Goal: Task Accomplishment & Management: Complete application form

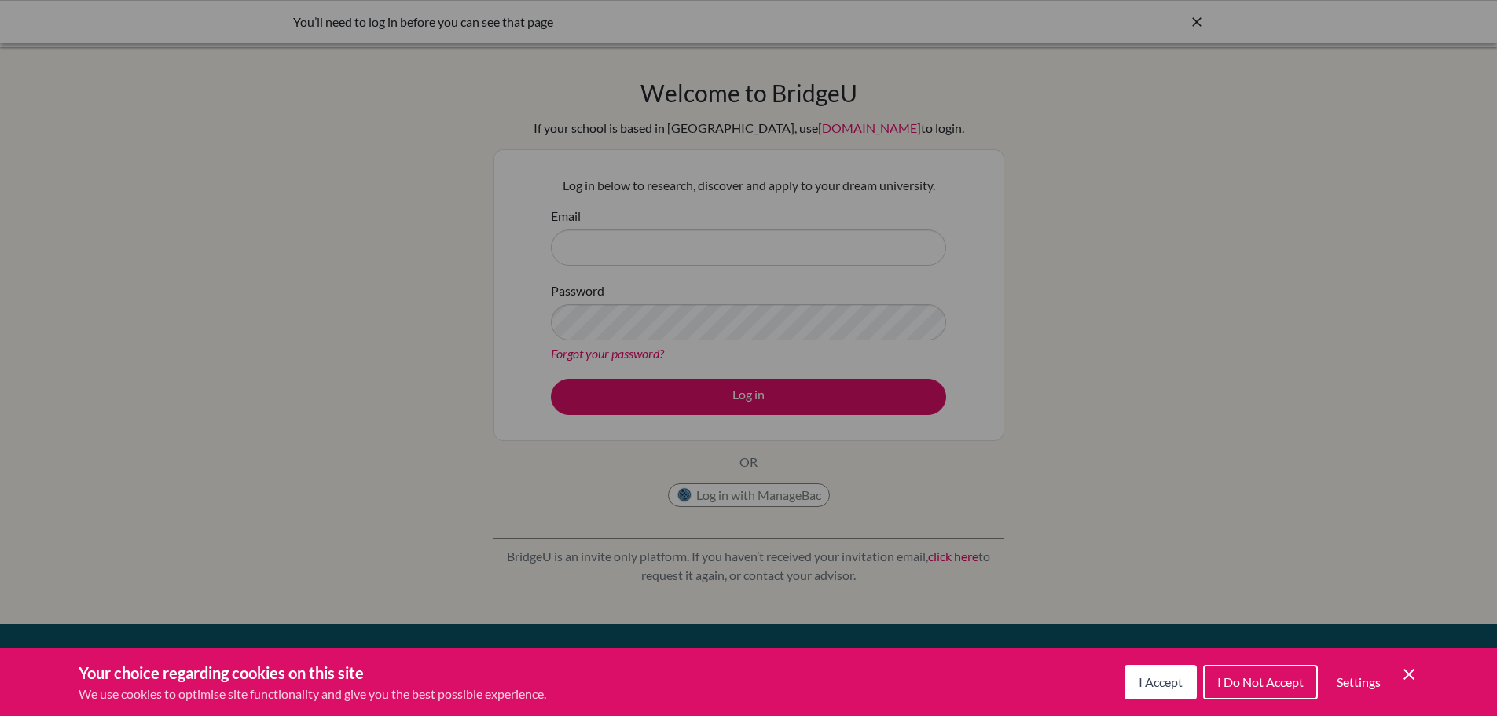
click at [1168, 701] on div "I Accept I Do Not Accept Settings Cookie Control Close Icon" at bounding box center [1272, 682] width 294 height 41
click at [1159, 688] on span "I Accept" at bounding box center [1161, 681] width 44 height 15
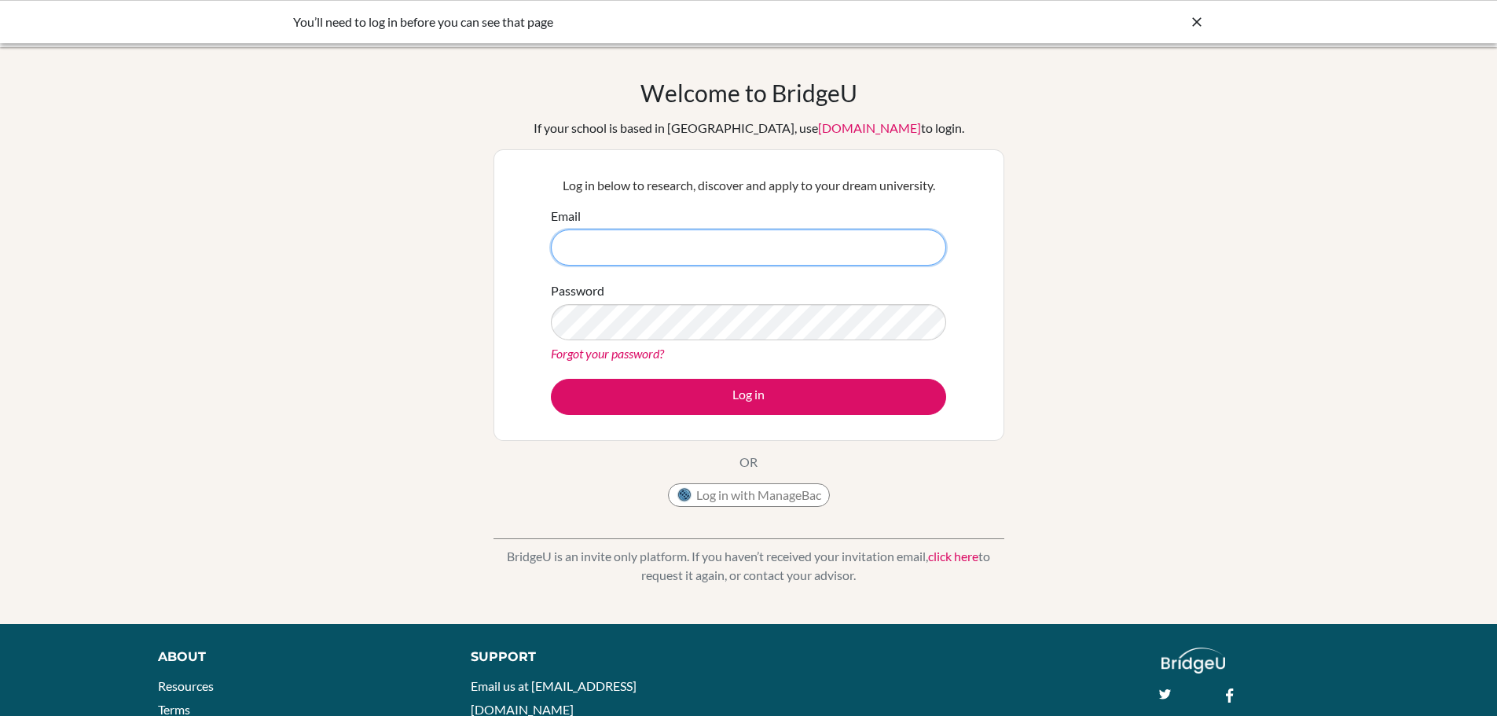
click at [776, 258] on input "Email" at bounding box center [748, 247] width 395 height 36
click at [747, 266] on form "Email Password Forgot your password? Log in" at bounding box center [748, 311] width 395 height 208
click at [744, 265] on input "Email" at bounding box center [748, 247] width 395 height 36
click at [736, 259] on input "Email" at bounding box center [748, 247] width 395 height 36
click at [730, 256] on input "Email" at bounding box center [748, 247] width 395 height 36
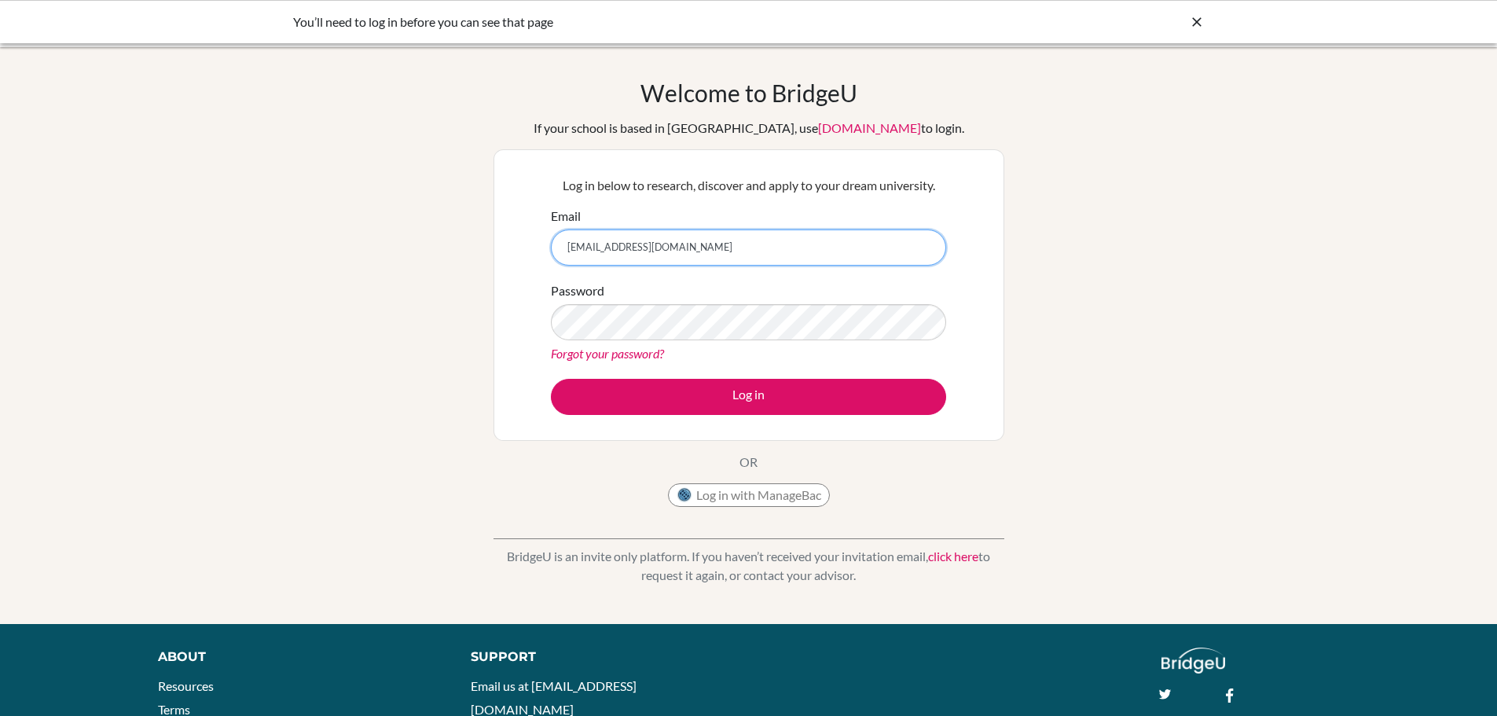
type input "flopez@seishn.com"
click at [617, 355] on link "Forgot your password?" at bounding box center [607, 353] width 113 height 15
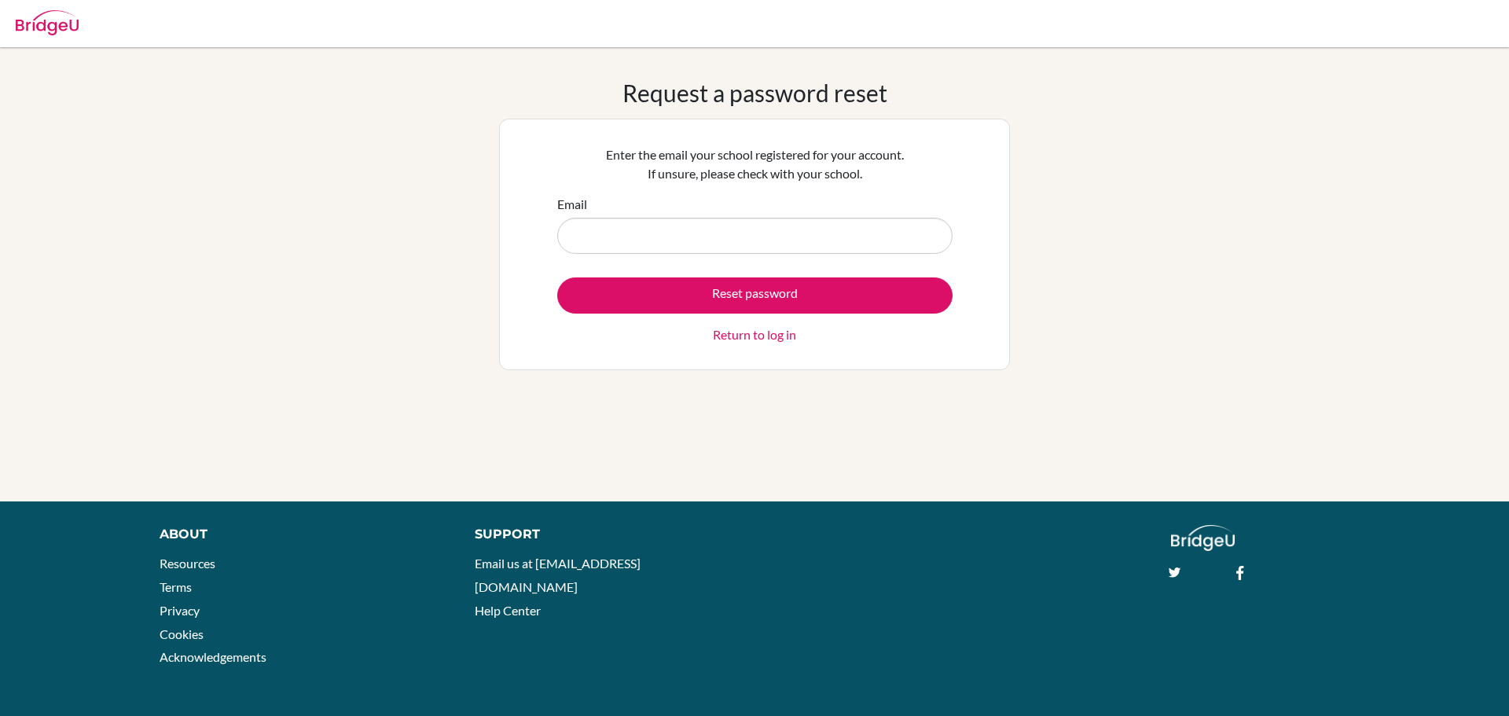
click at [585, 217] on div "Email" at bounding box center [754, 224] width 395 height 59
click at [590, 229] on input "Email" at bounding box center [754, 236] width 395 height 36
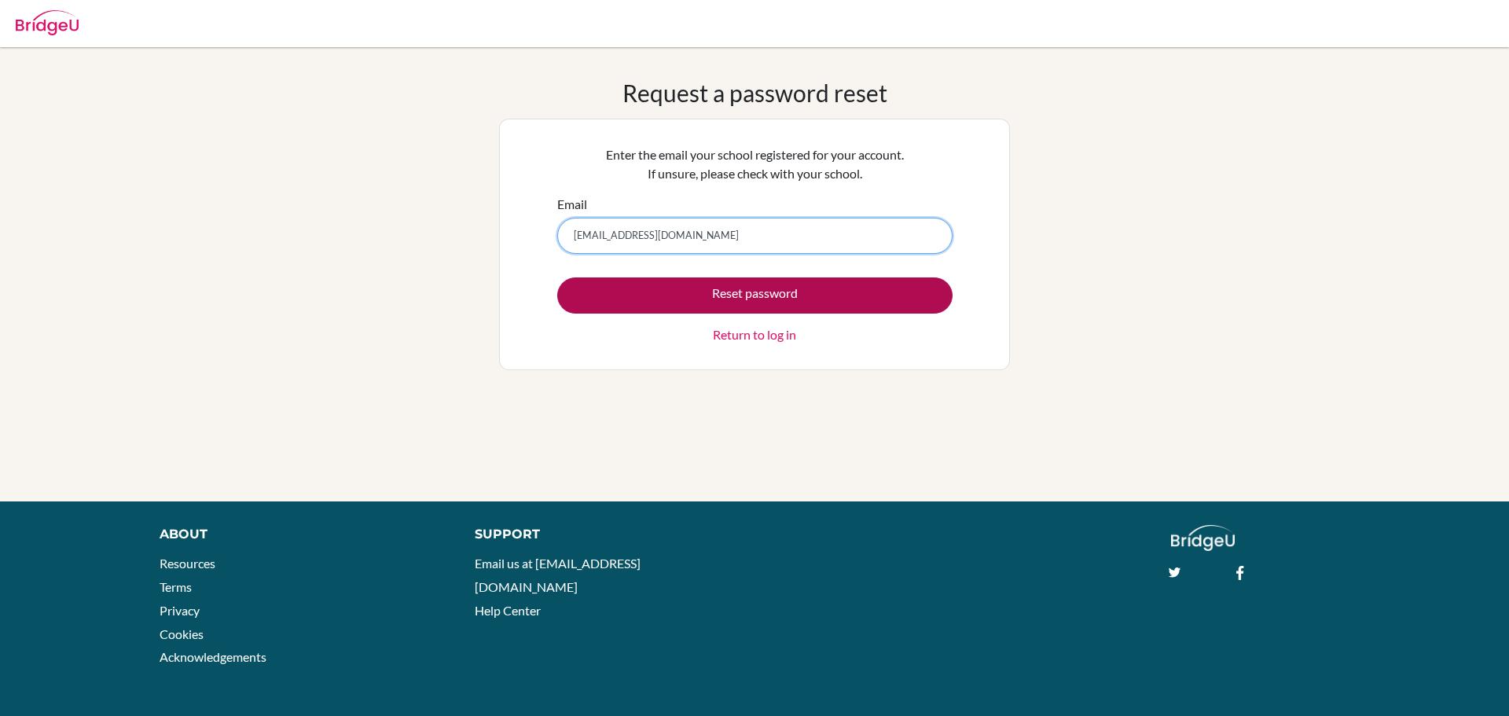
type input "flopez@seishn.com"
click at [621, 307] on button "Reset password" at bounding box center [754, 295] width 395 height 36
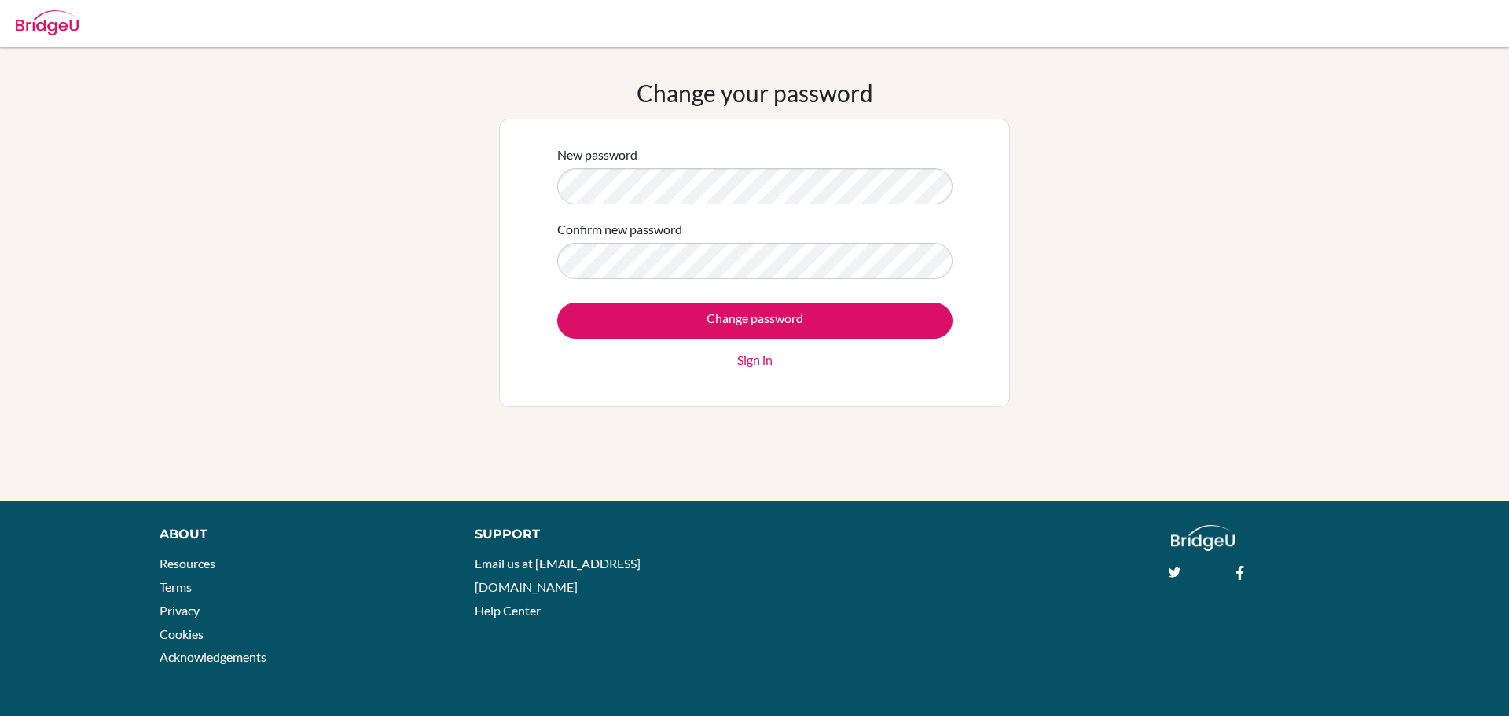
click at [670, 300] on form "New password Confirm new password Change password Sign in" at bounding box center [754, 257] width 395 height 224
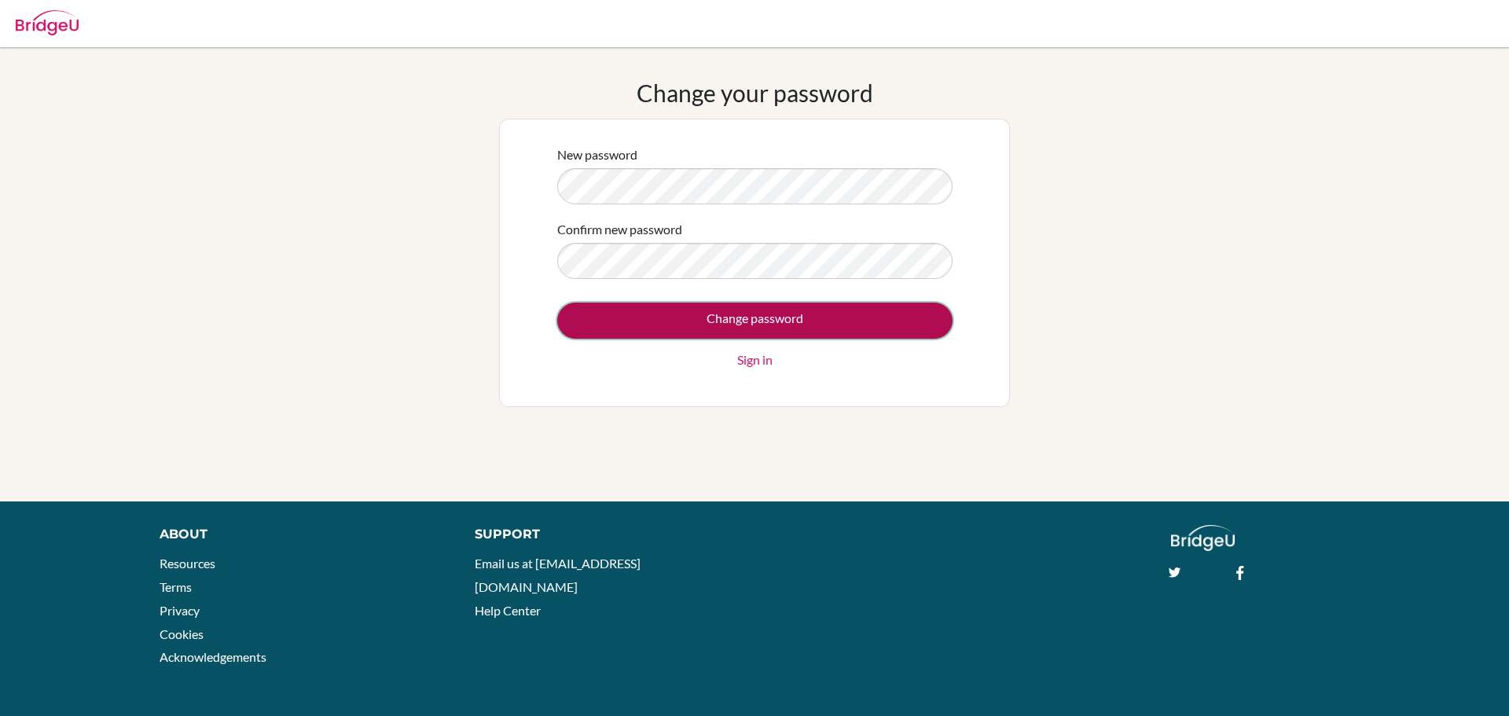
click at [664, 314] on input "Change password" at bounding box center [754, 321] width 395 height 36
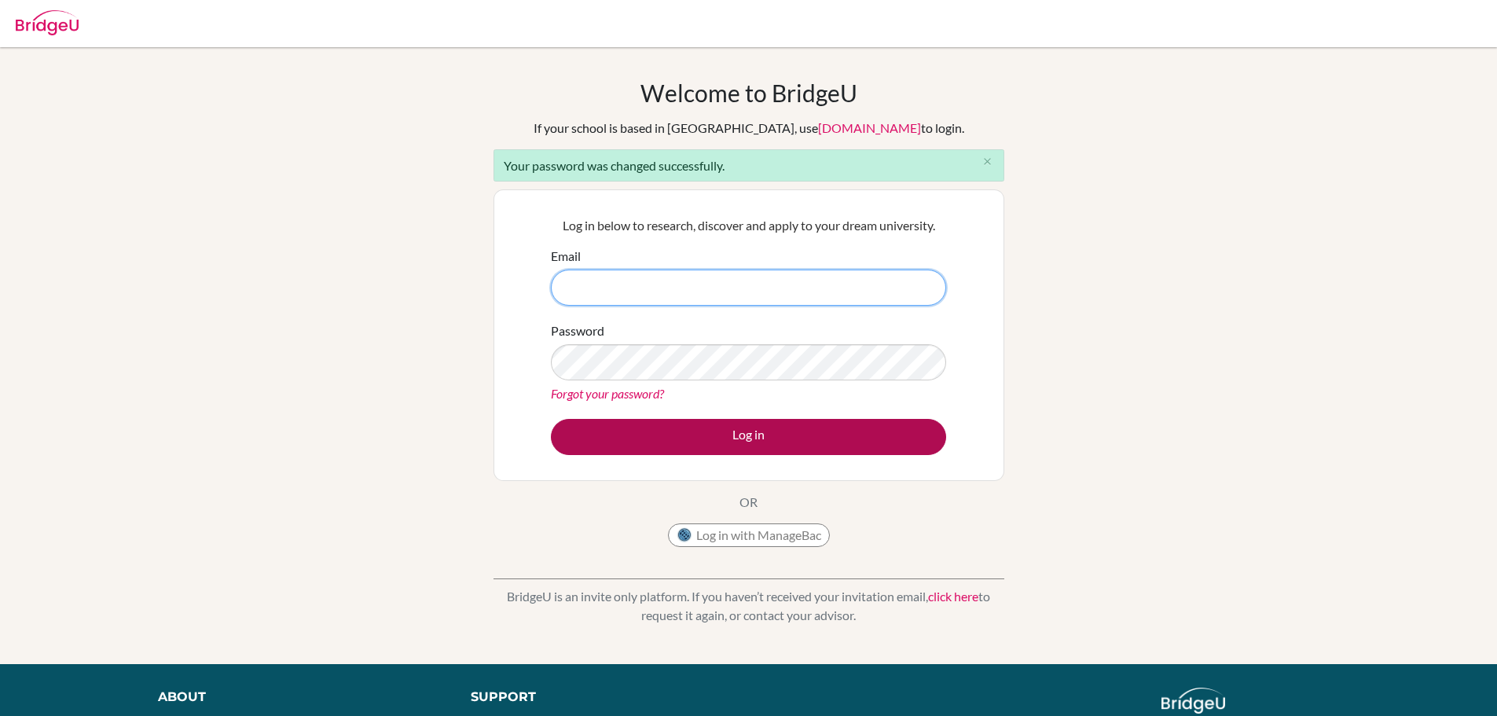
type input "flopez@seishn.com"
click at [703, 443] on button "Log in" at bounding box center [748, 437] width 395 height 36
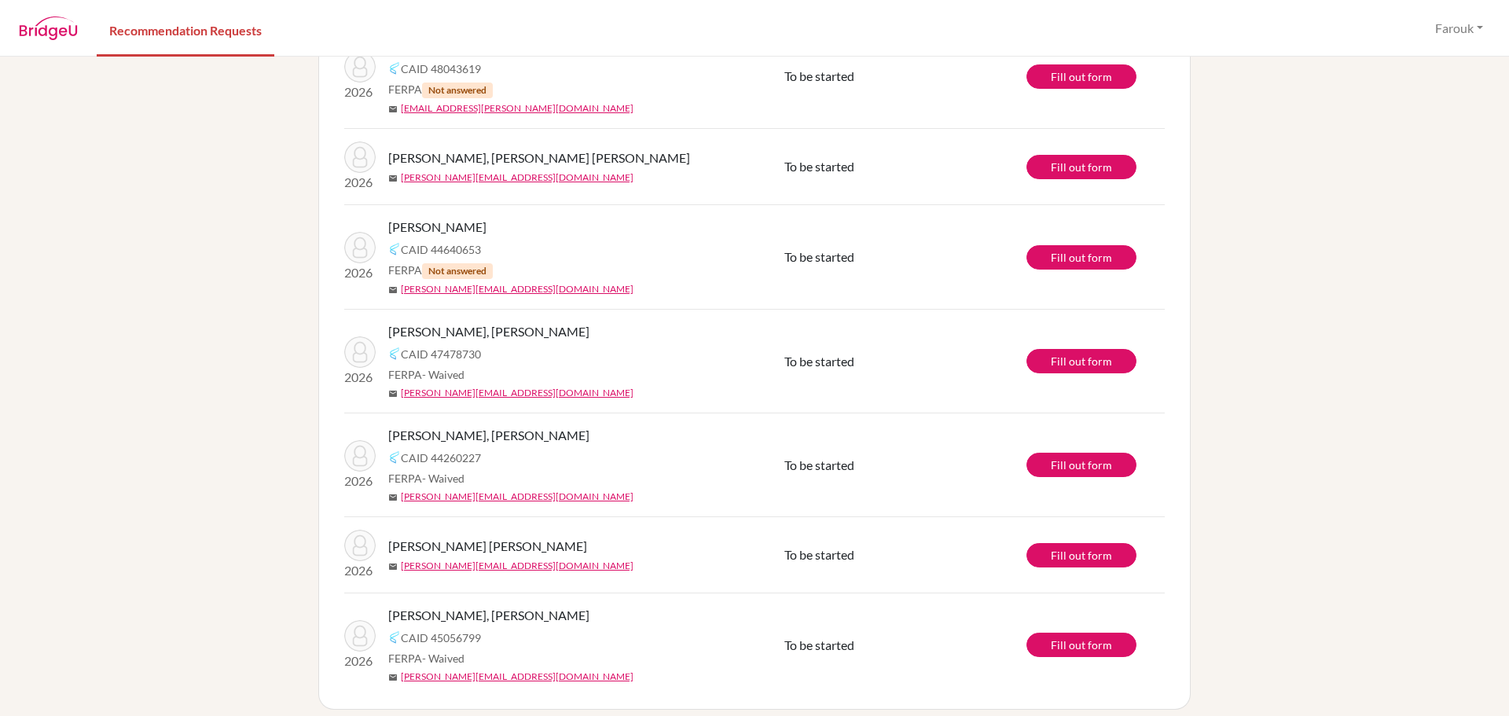
scroll to position [272, 0]
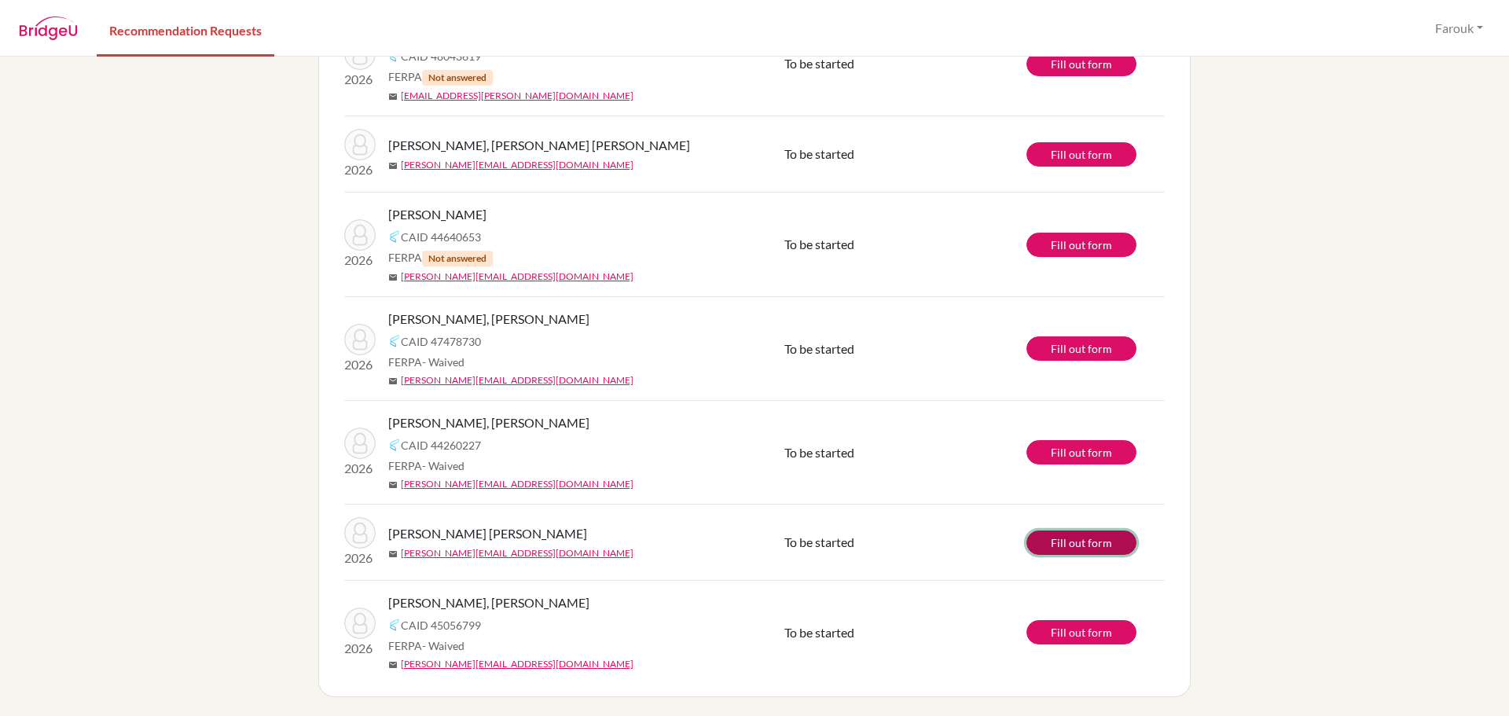
click at [1106, 539] on link "Fill out form" at bounding box center [1081, 543] width 110 height 24
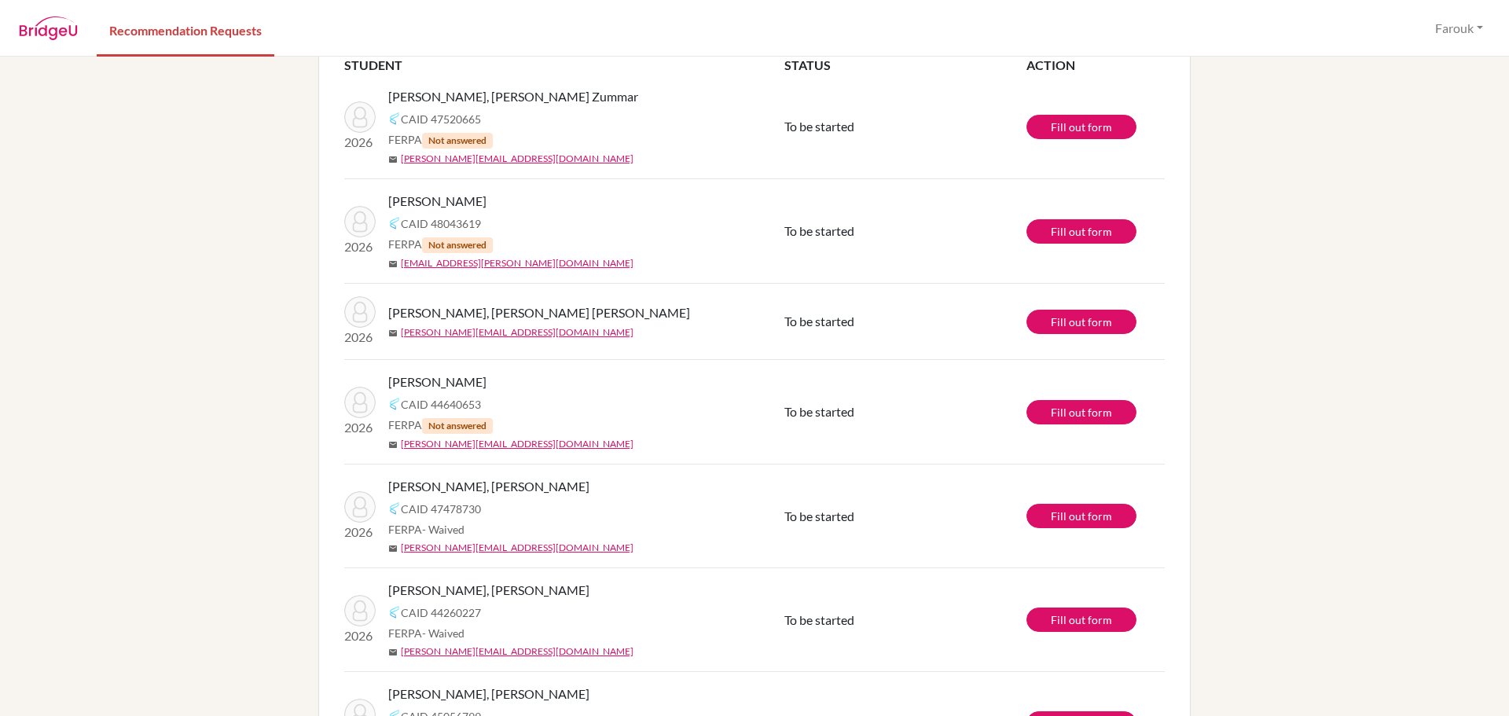
scroll to position [272, 0]
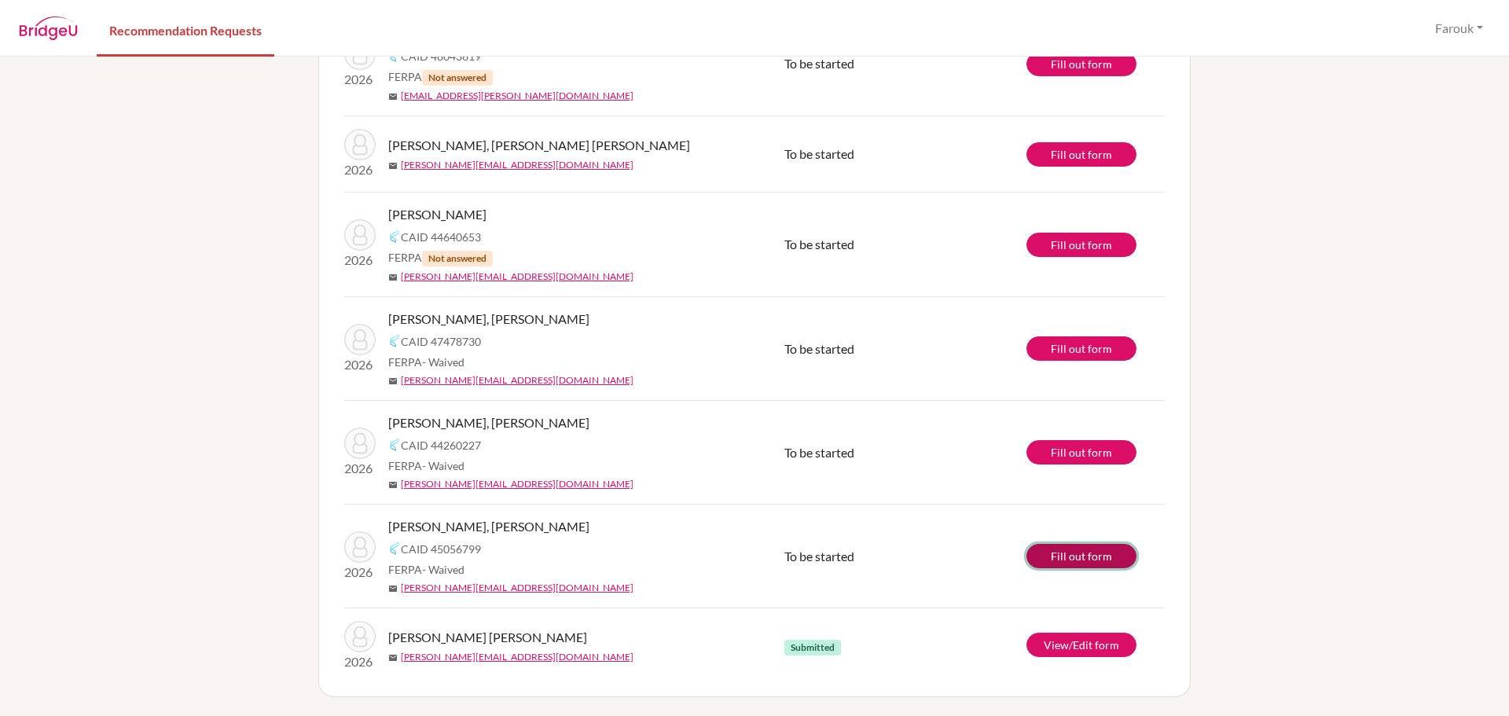
click at [1066, 550] on link "Fill out form" at bounding box center [1081, 556] width 110 height 24
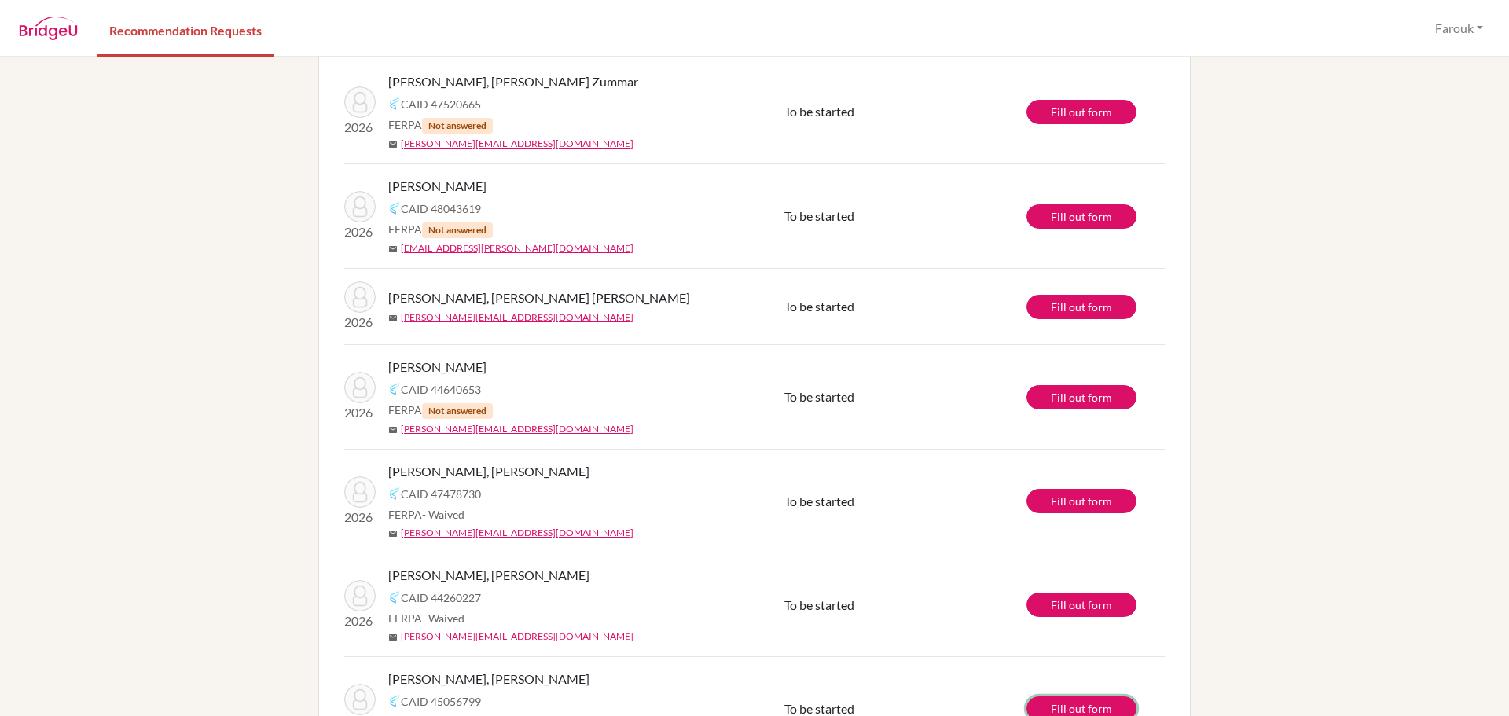
scroll to position [0, 0]
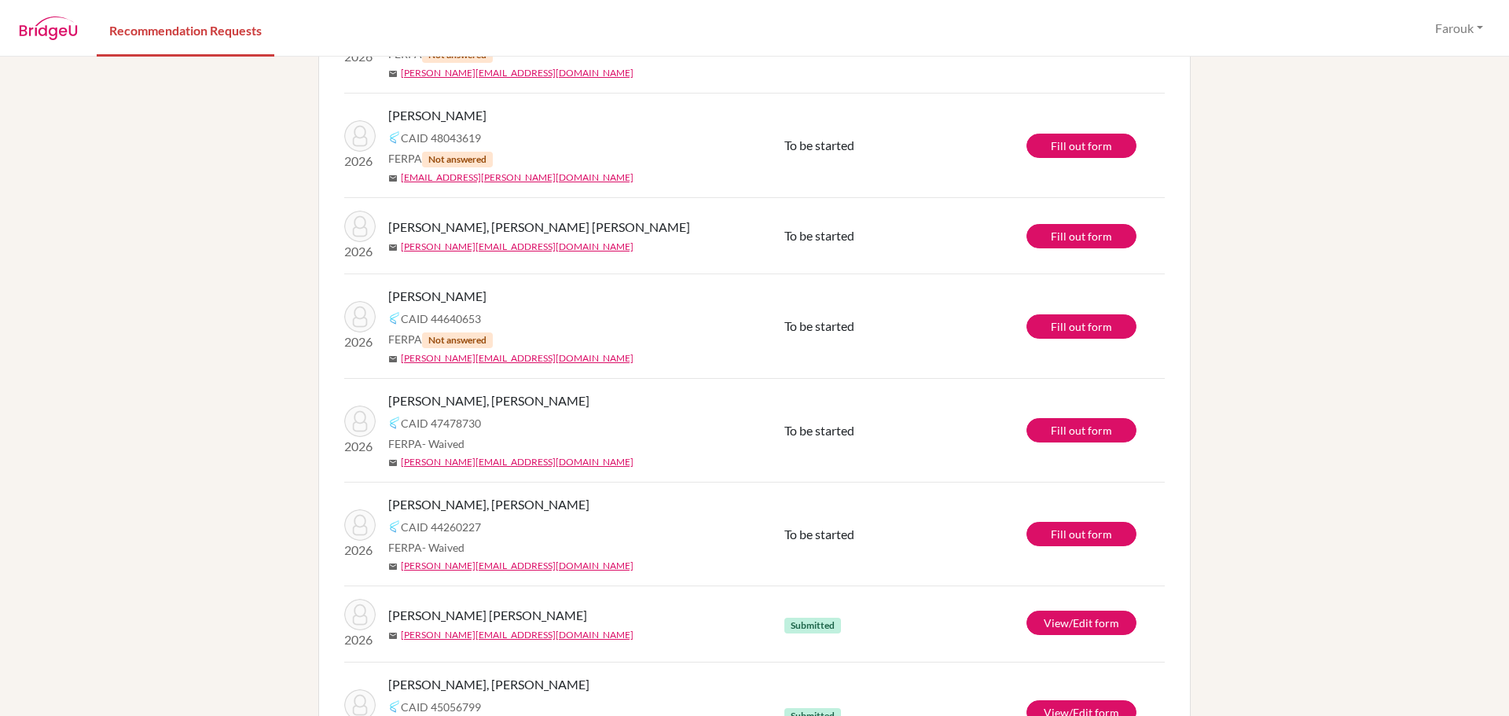
scroll to position [272, 0]
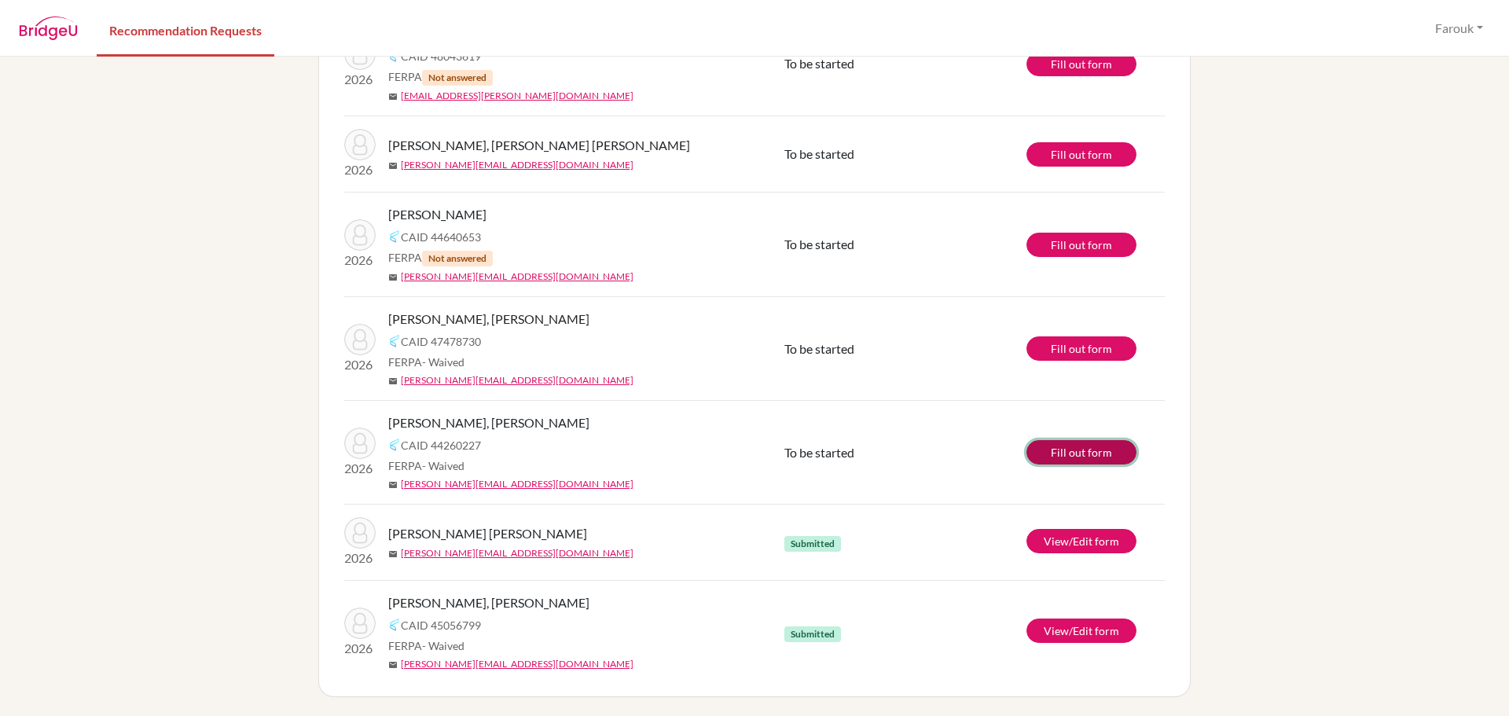
click at [1082, 448] on link "Fill out form" at bounding box center [1081, 452] width 110 height 24
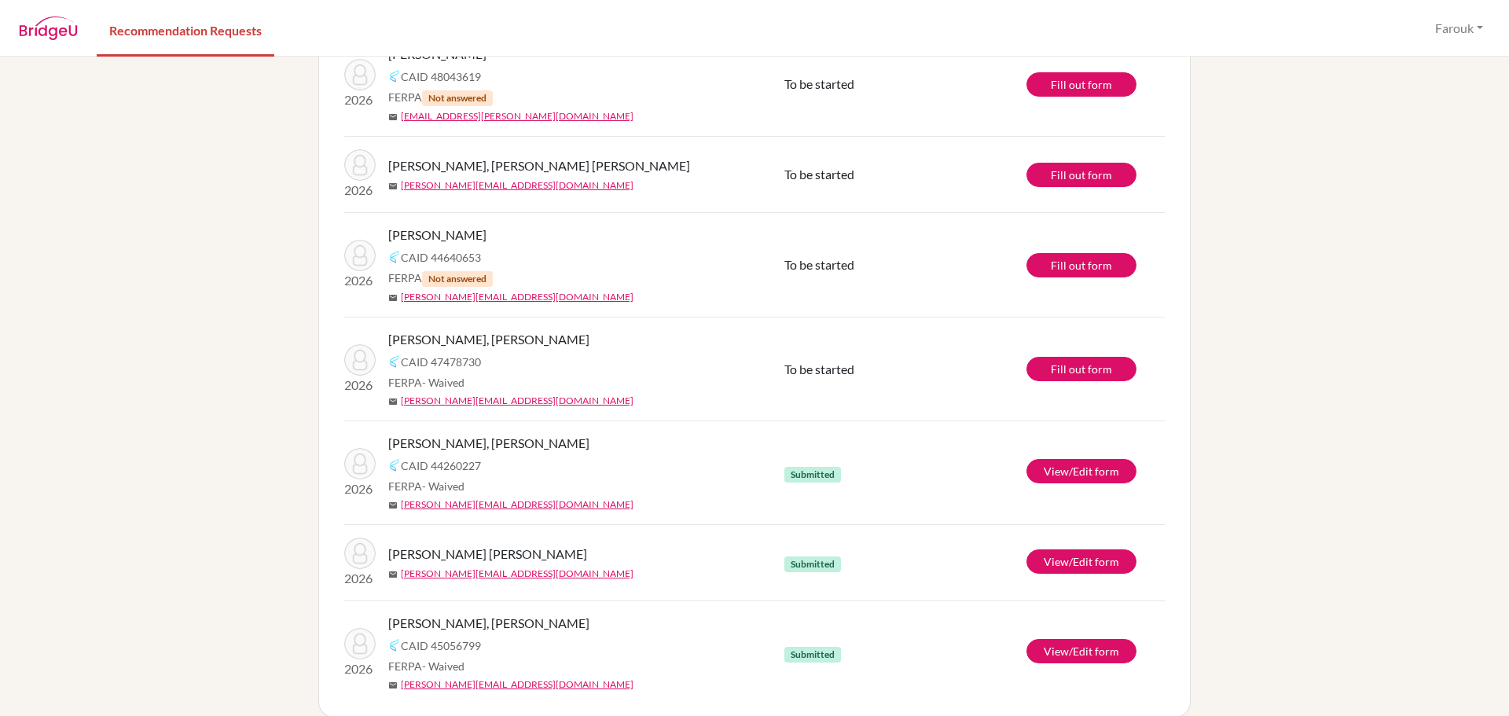
scroll to position [272, 0]
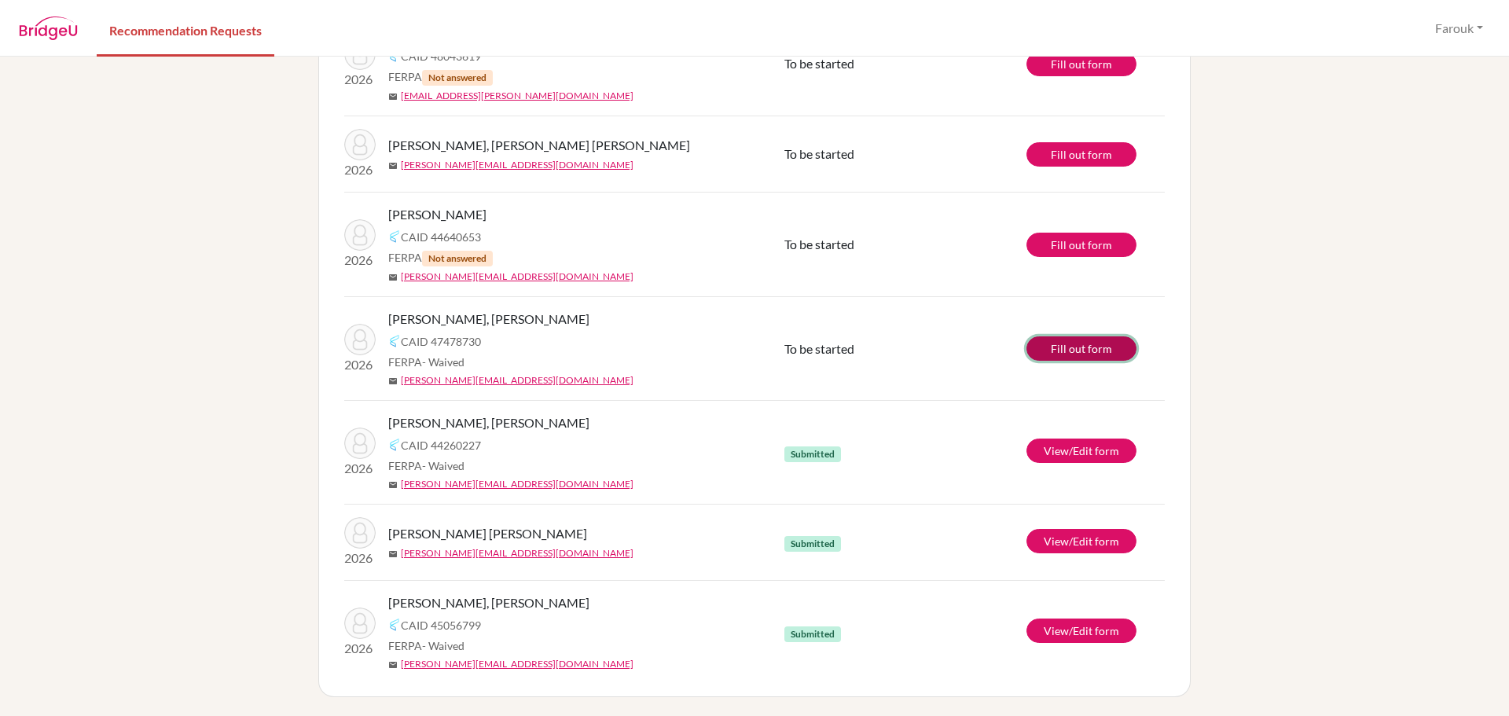
click at [1101, 352] on link "Fill out form" at bounding box center [1081, 348] width 110 height 24
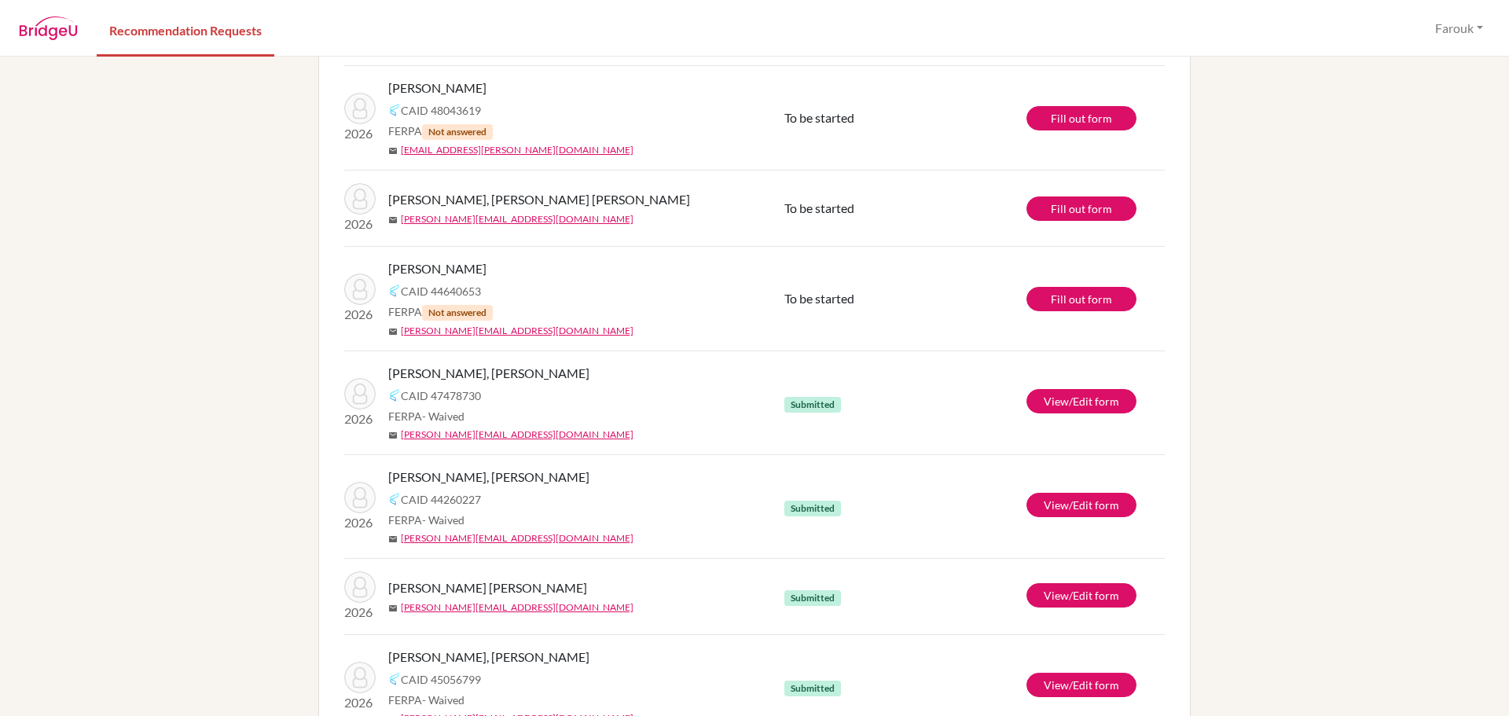
scroll to position [36, 0]
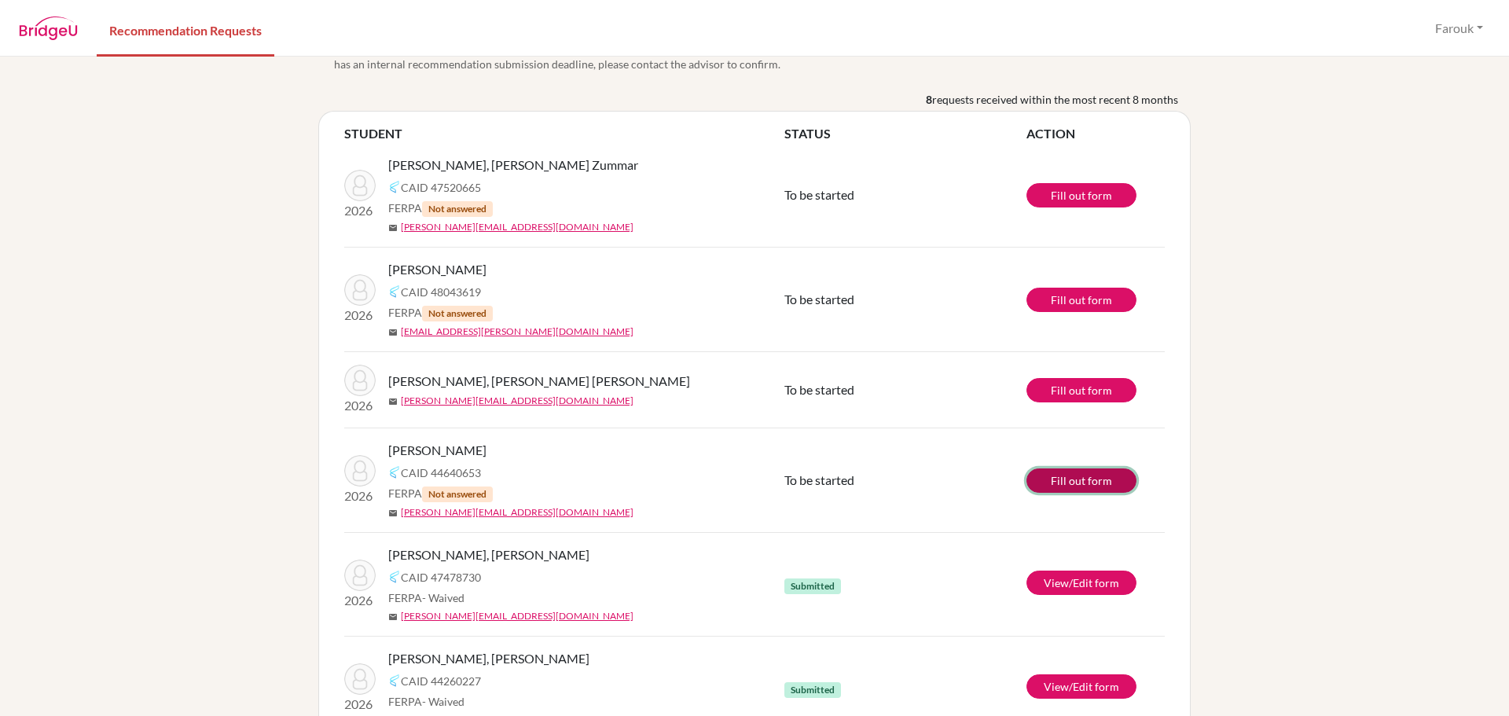
click at [1037, 479] on link "Fill out form" at bounding box center [1081, 480] width 110 height 24
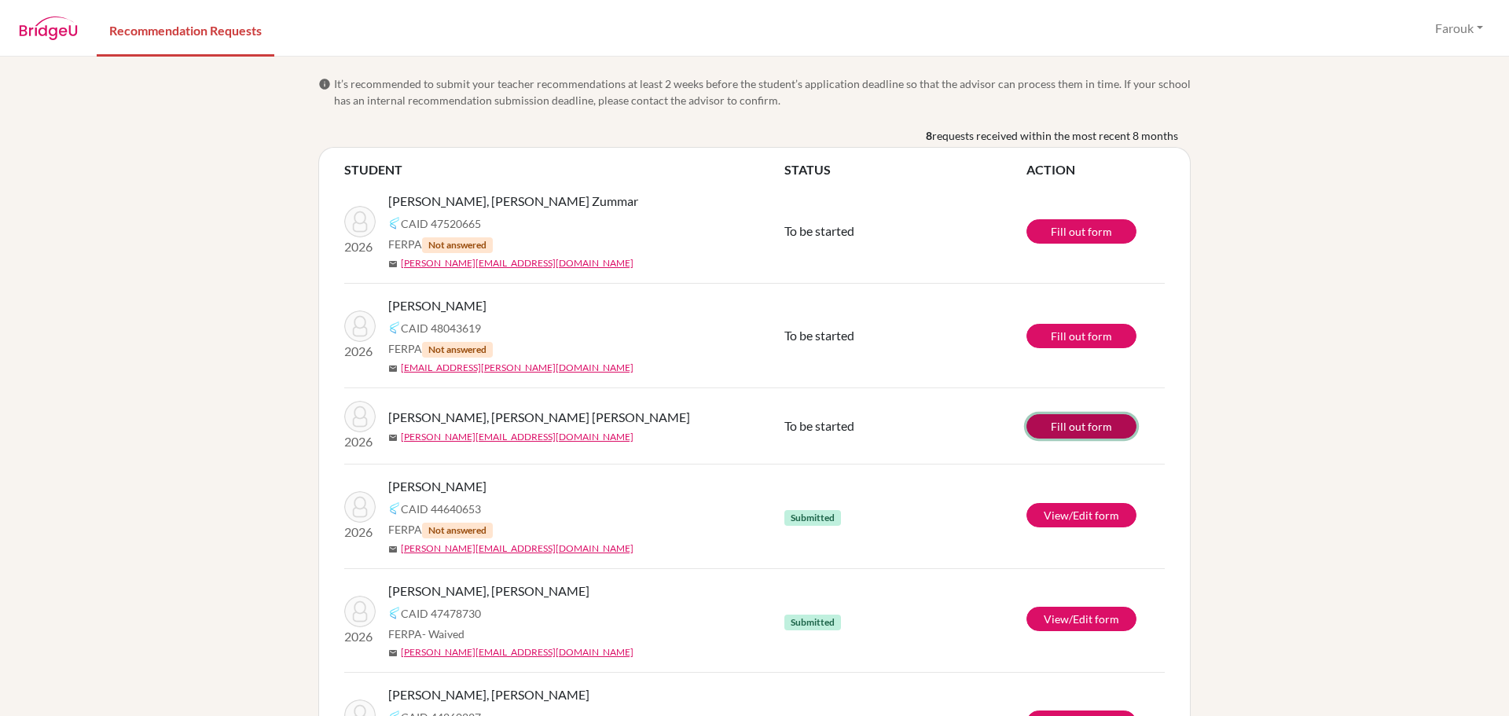
click at [1060, 418] on link "Fill out form" at bounding box center [1081, 426] width 110 height 24
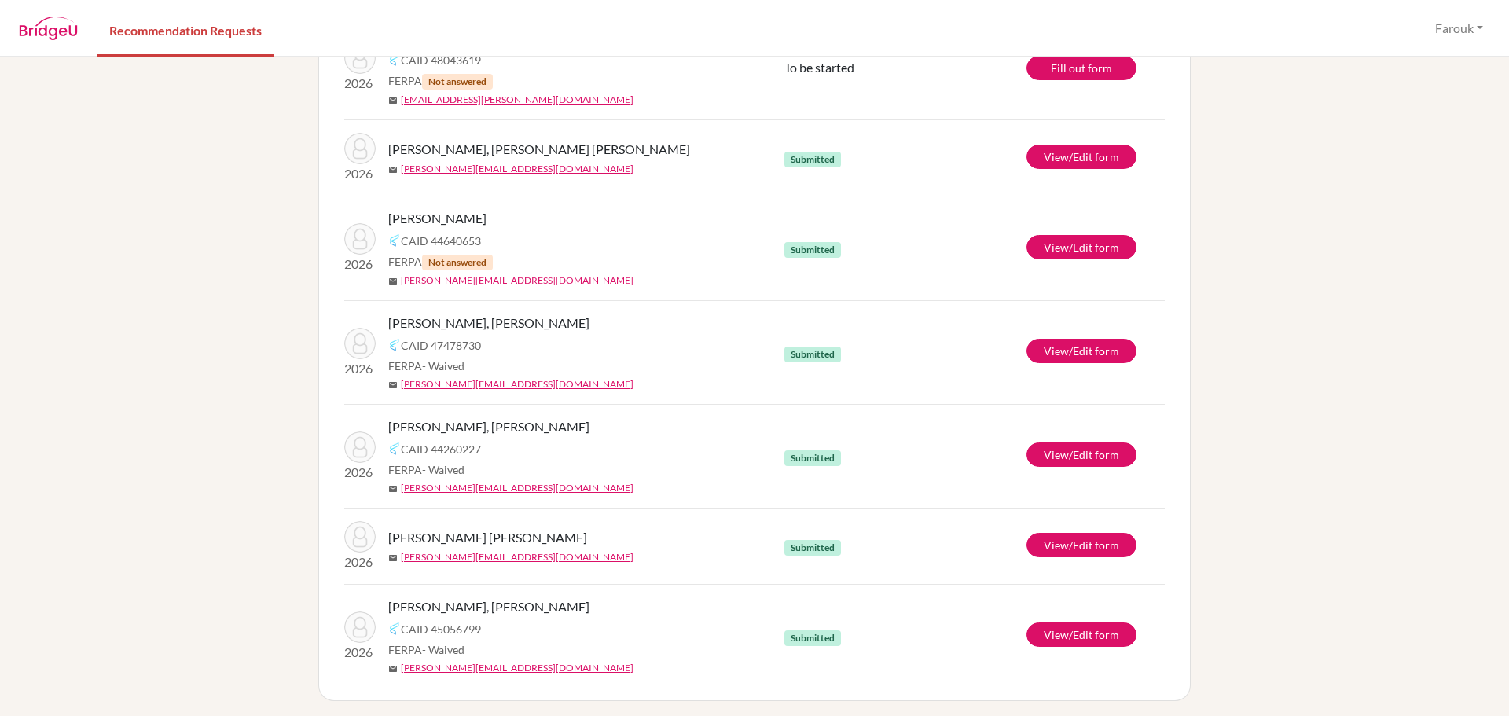
scroll to position [272, 0]
